Goal: Use online tool/utility: Utilize a website feature to perform a specific function

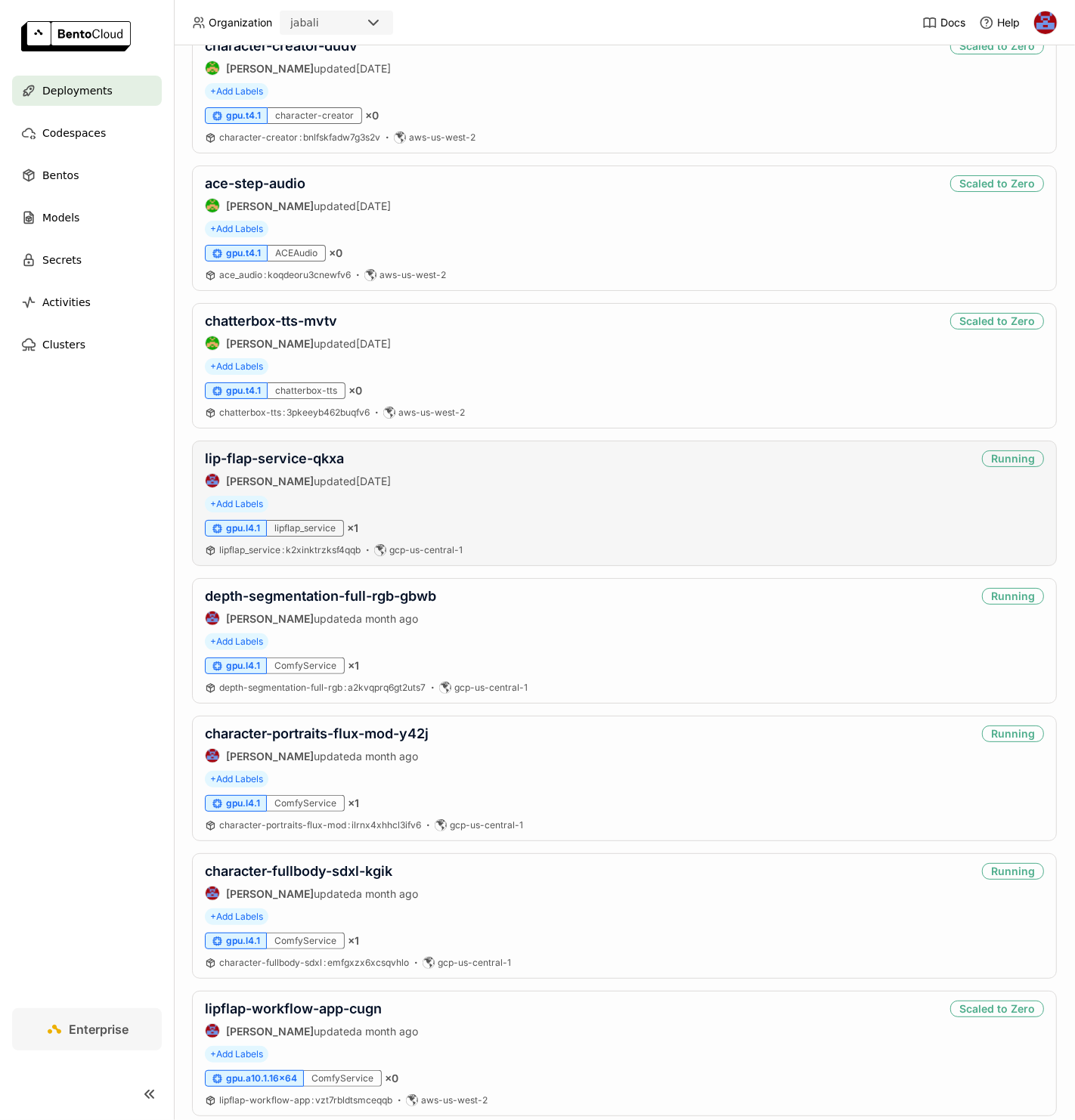
scroll to position [858, 0]
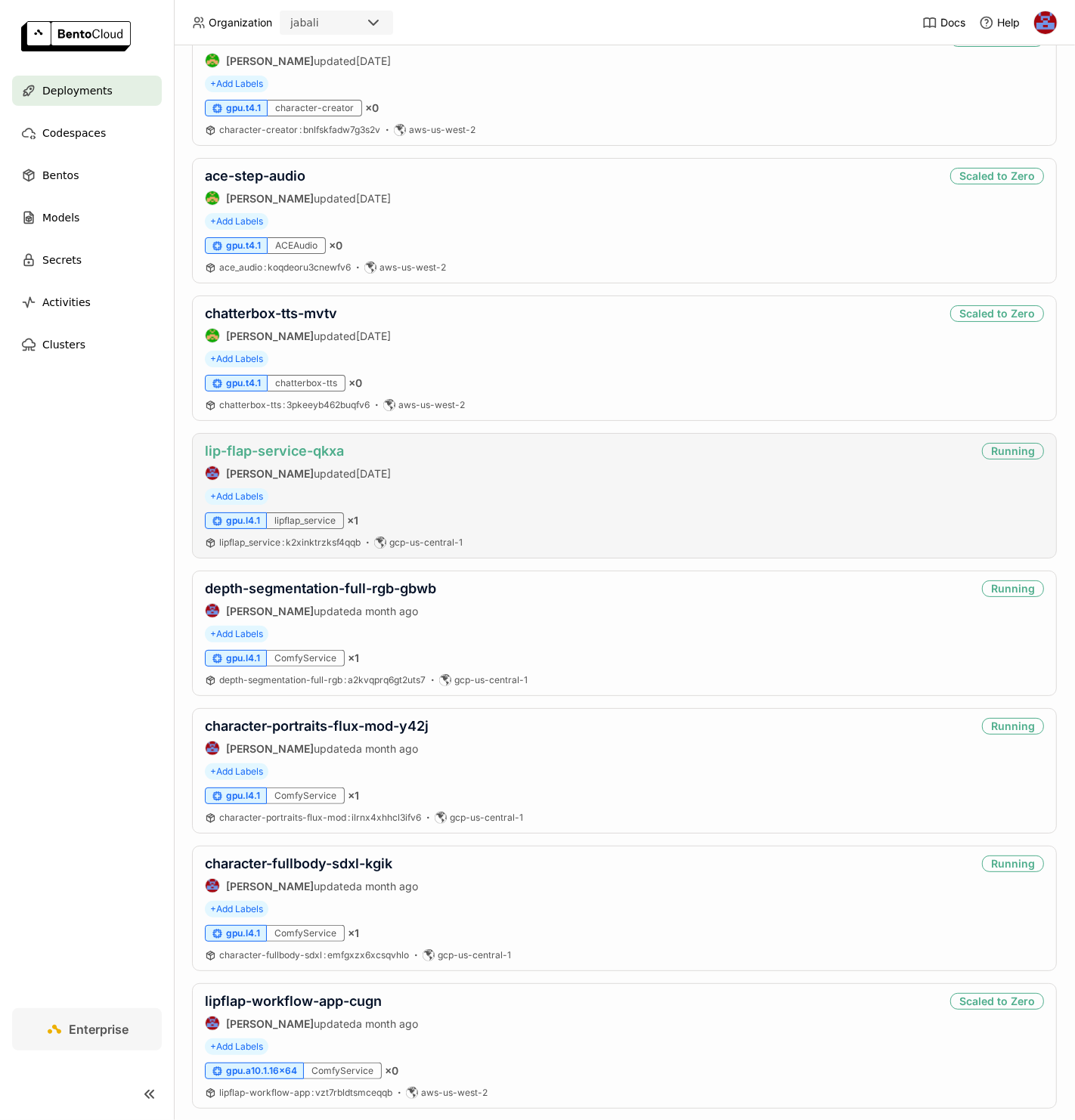
click at [308, 450] on link "lip-flap-service-qkxa" at bounding box center [275, 450] width 139 height 16
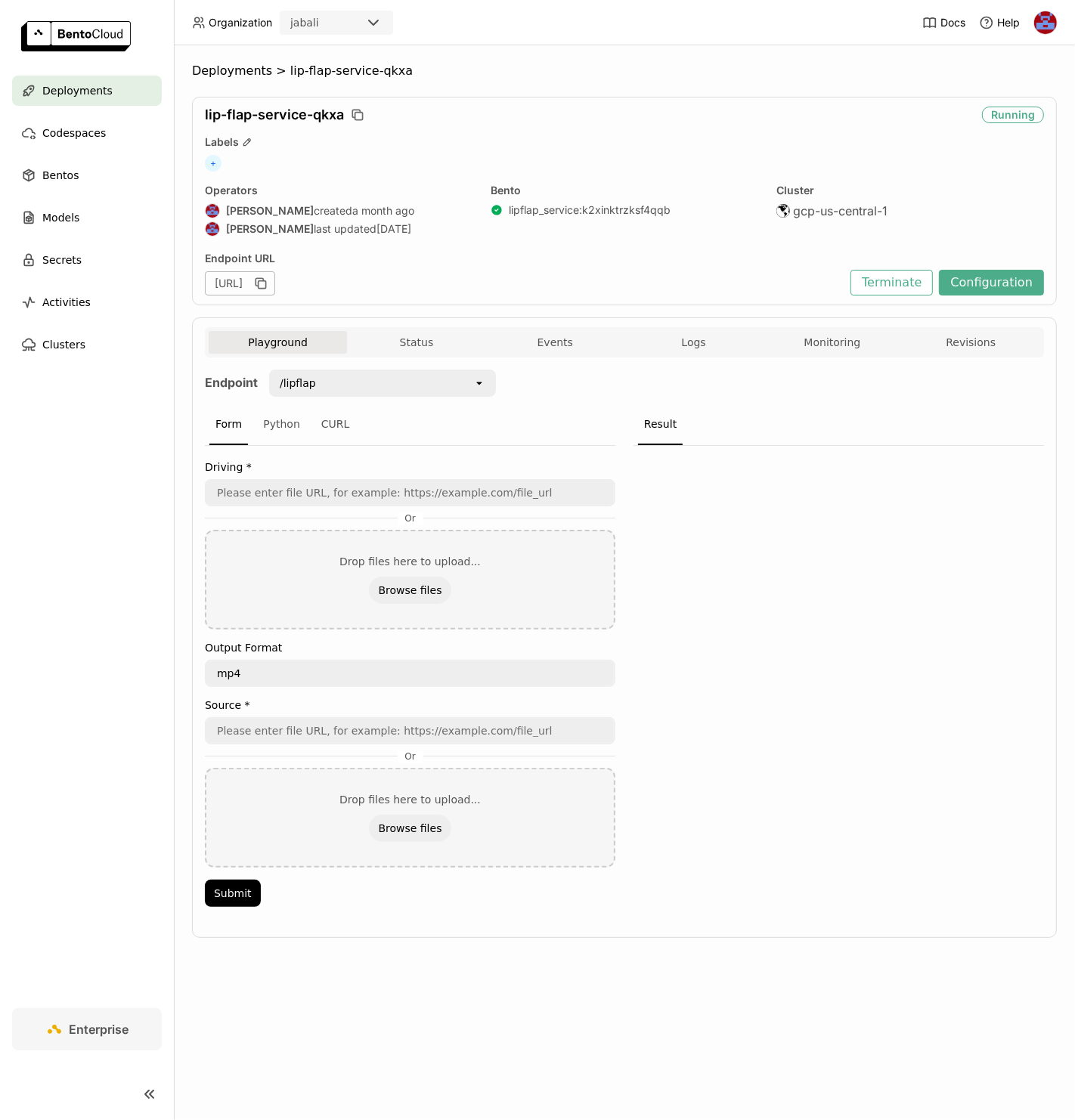
click at [482, 383] on icon at bounding box center [479, 384] width 5 height 3
click at [386, 493] on div "/lipflap_preset_batch_zip" at bounding box center [382, 497] width 203 height 15
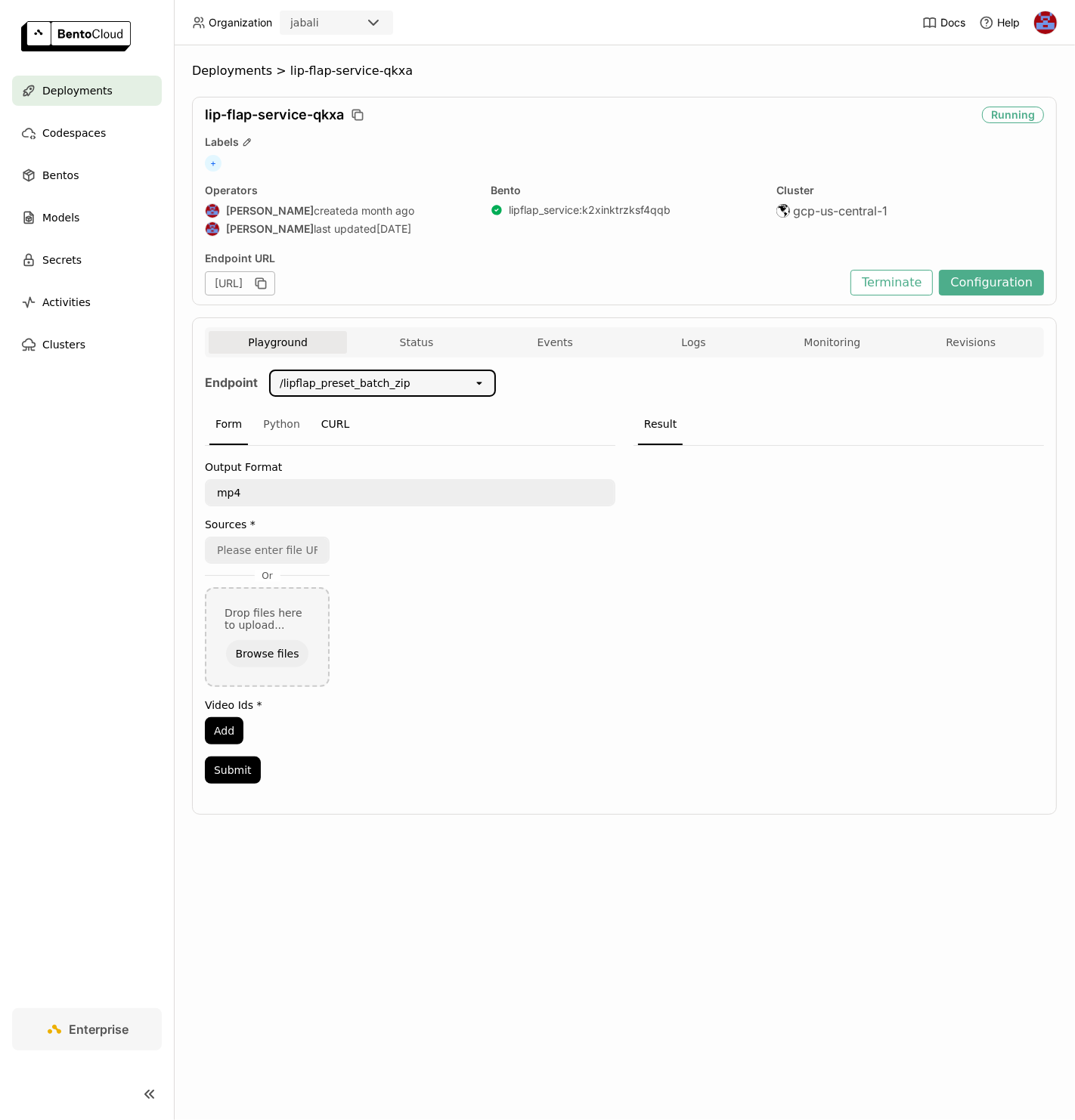
click at [329, 427] on div "CURL" at bounding box center [335, 424] width 41 height 41
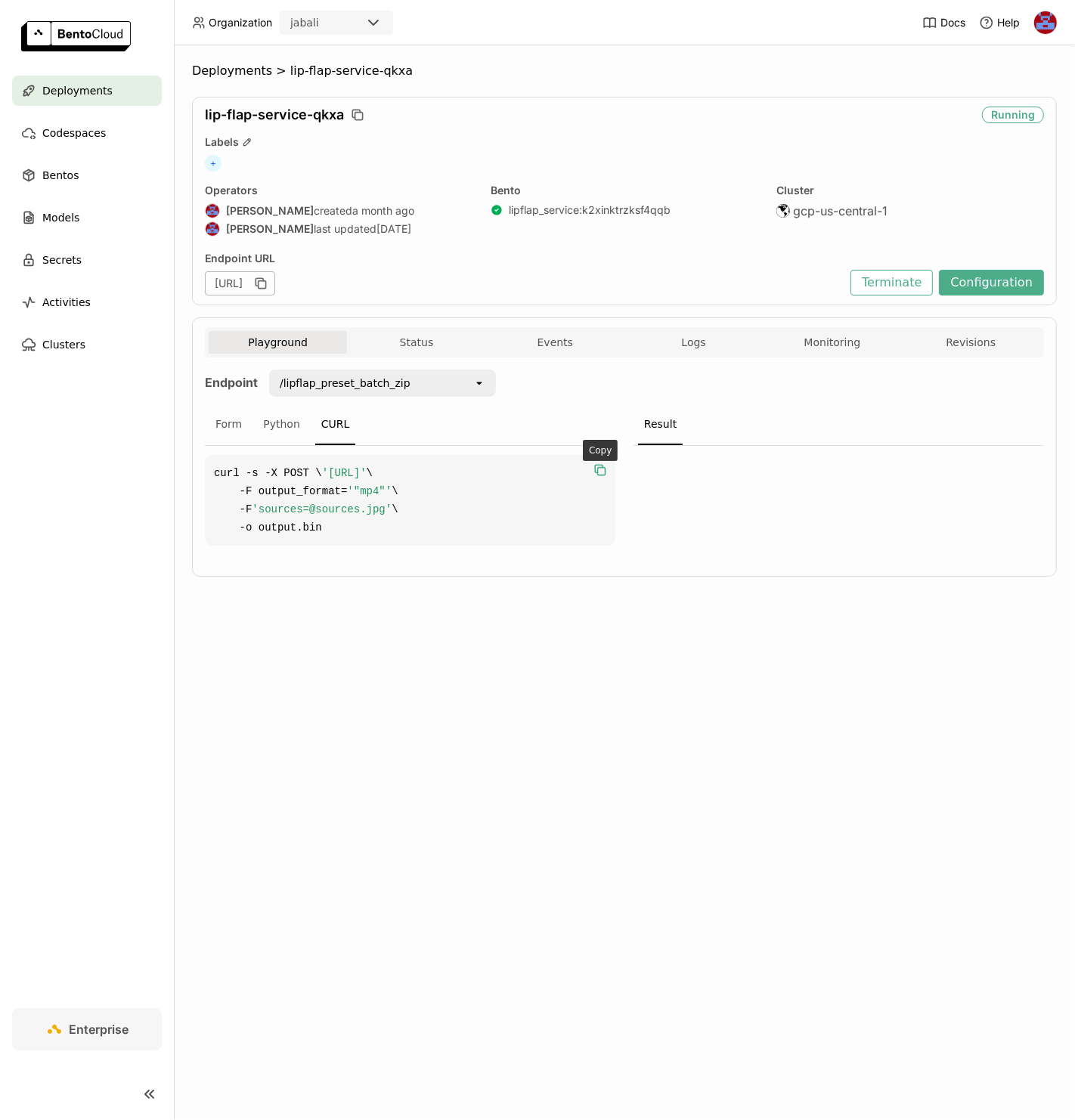
click at [602, 465] on icon "button" at bounding box center [600, 470] width 15 height 15
drag, startPoint x: 246, startPoint y: 487, endPoint x: 566, endPoint y: 494, distance: 320.1
click at [367, 479] on span "'https://lip-flap-service-qkxa.jabali-guc1.bentoml.ai/lipflap_preset_batch_zip'" at bounding box center [345, 473] width 45 height 12
copy span "https://lip-flap-service-qkxa.jabali-guc1.bentoml.ai/lipflap_preset_batch_zip"
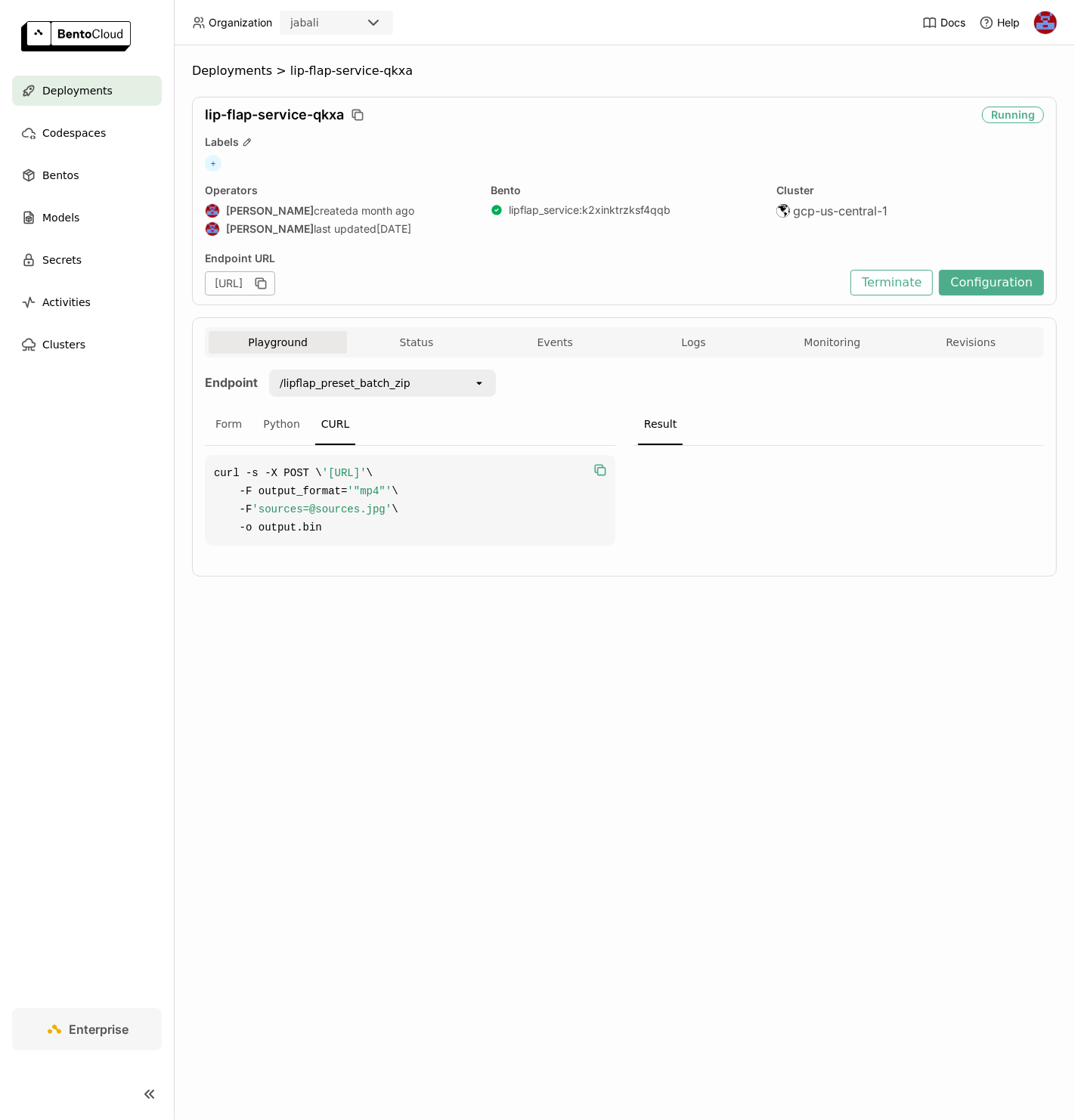
click at [800, 471] on div at bounding box center [838, 501] width 411 height 109
